Goal: Navigation & Orientation: Find specific page/section

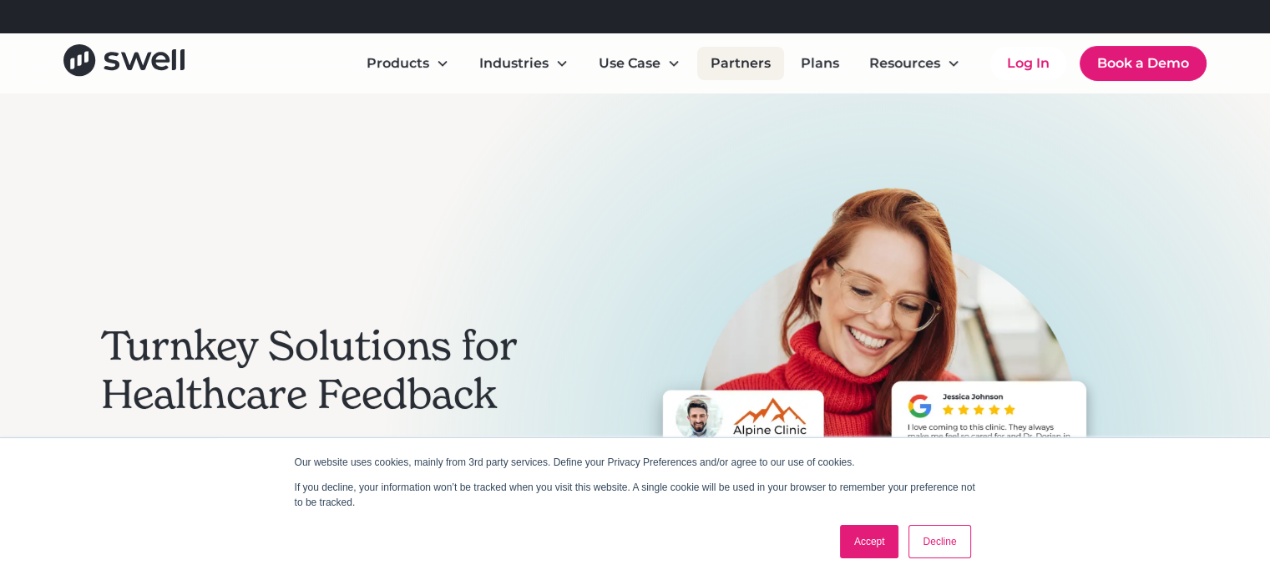
click at [736, 63] on link "Partners" at bounding box center [740, 63] width 87 height 33
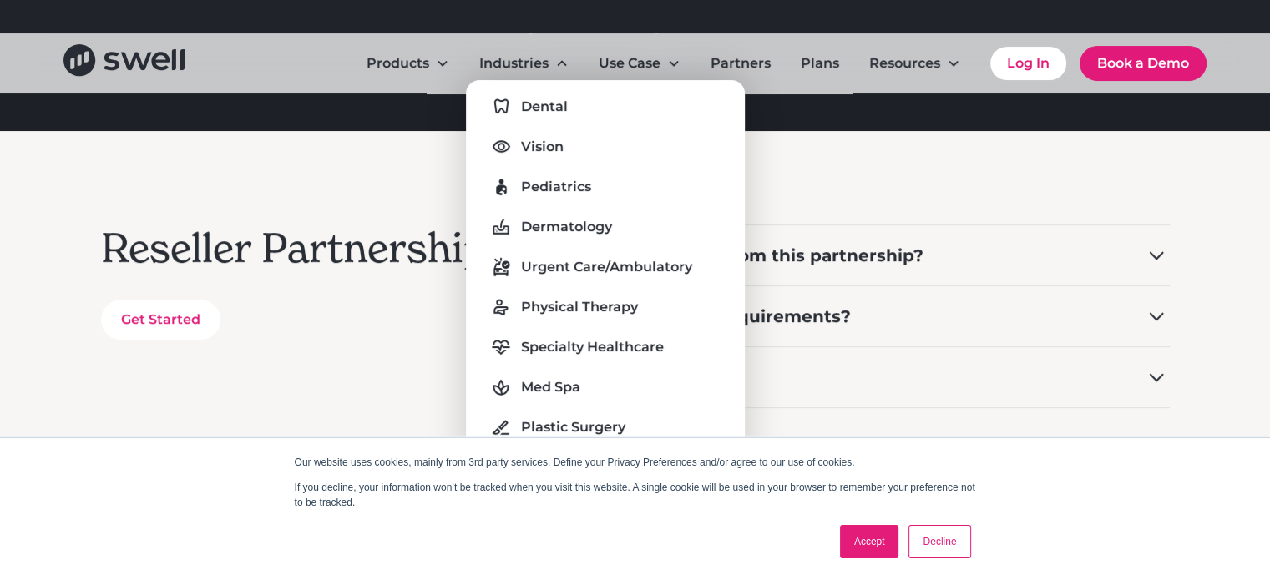
scroll to position [334, 0]
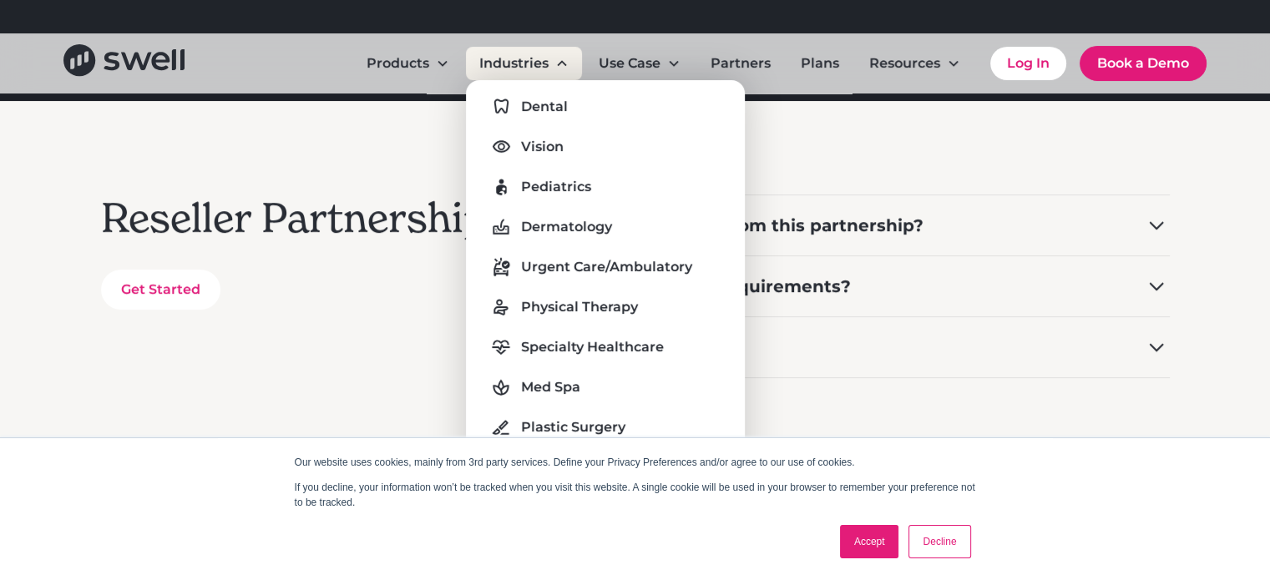
click at [524, 60] on div "Industries" at bounding box center [513, 63] width 69 height 20
click at [608, 107] on link "Dental" at bounding box center [605, 106] width 252 height 27
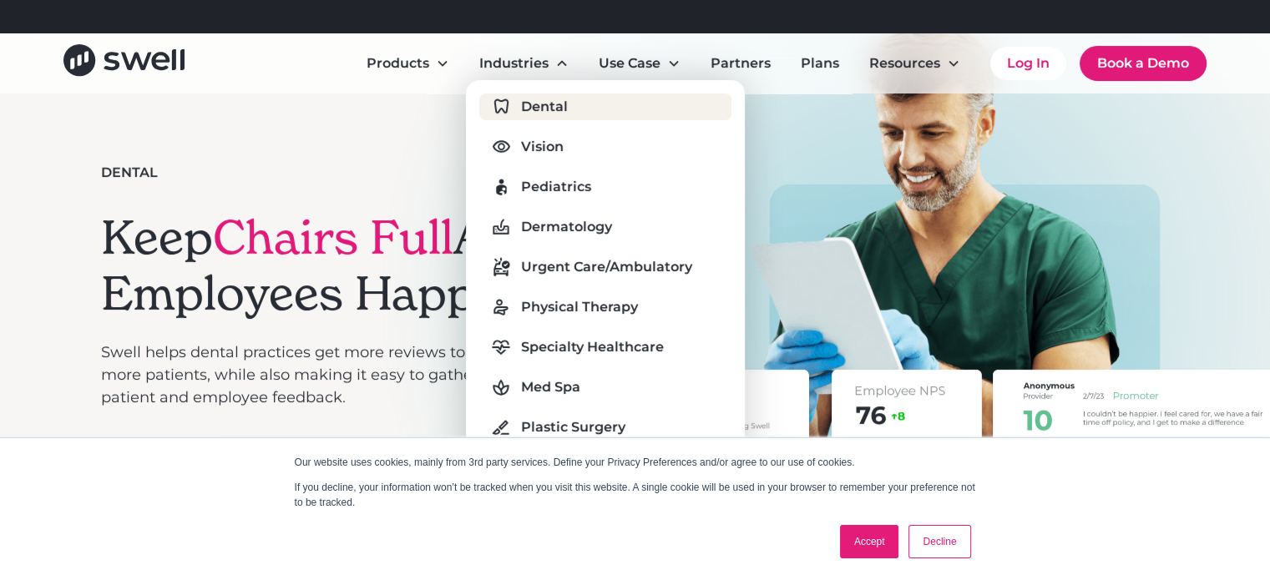
scroll to position [250, 0]
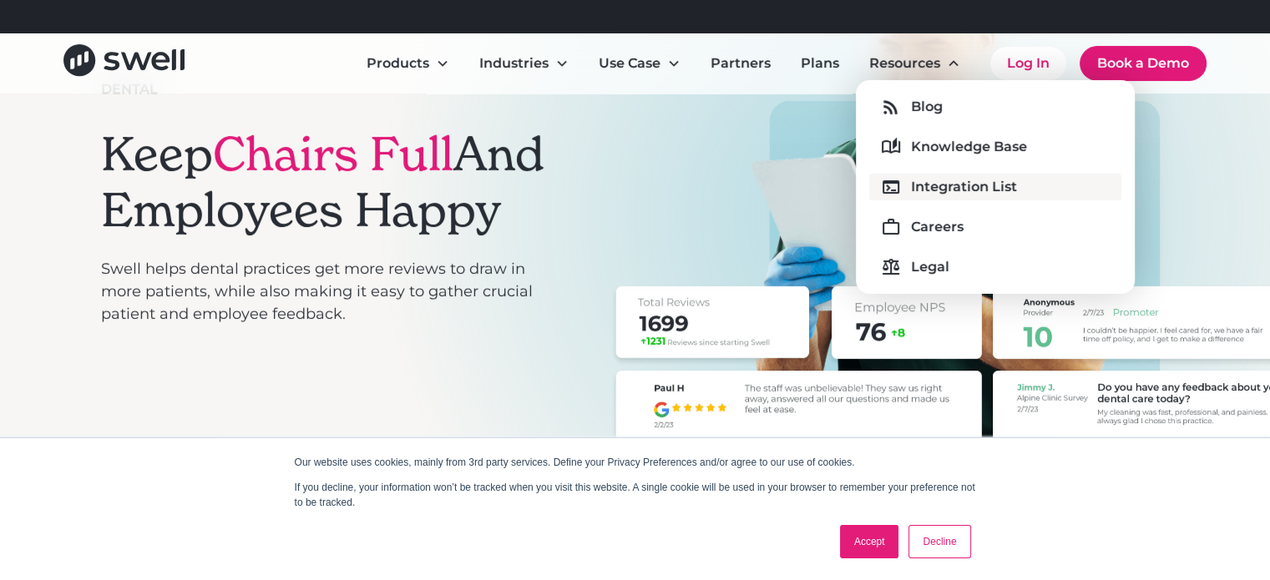
click at [966, 187] on div "Integration List" at bounding box center [964, 187] width 106 height 20
